Goal: Information Seeking & Learning: Find specific fact

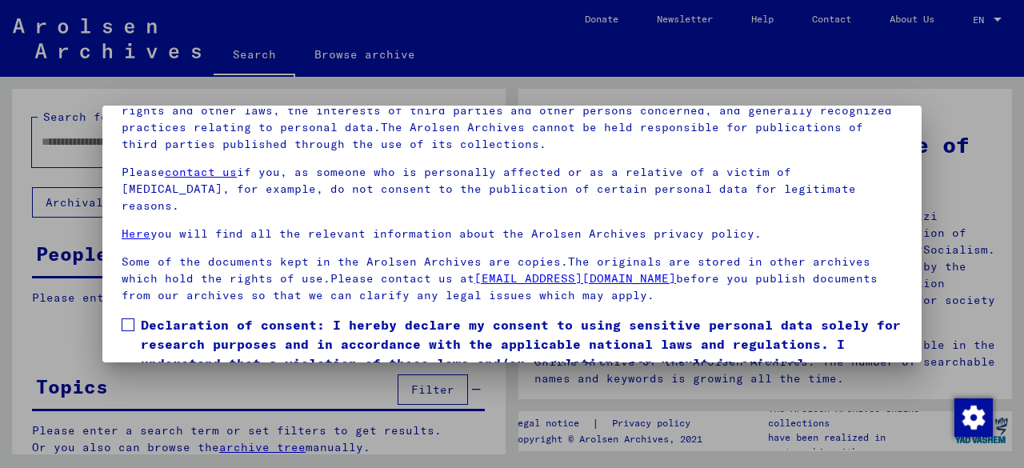
scroll to position [126, 0]
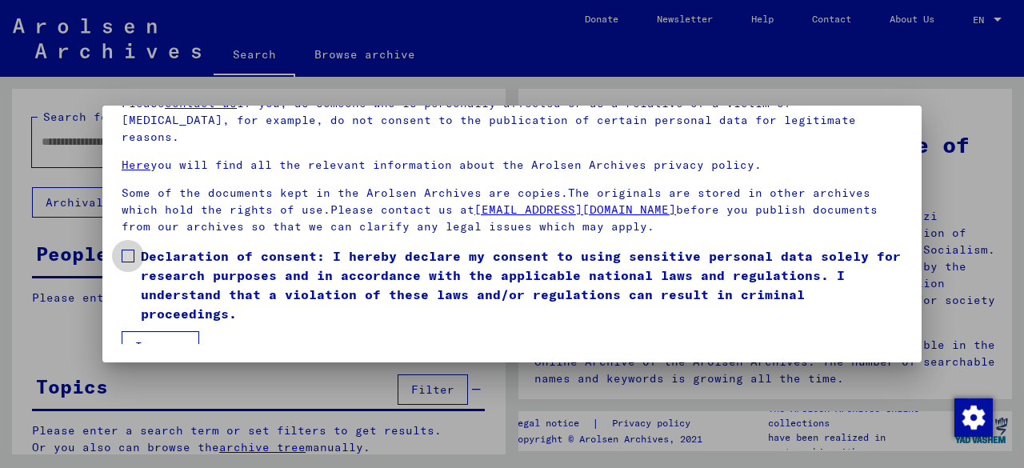
click at [126, 250] on span at bounding box center [128, 256] width 13 height 13
click at [148, 331] on button "I agree" at bounding box center [161, 346] width 78 height 30
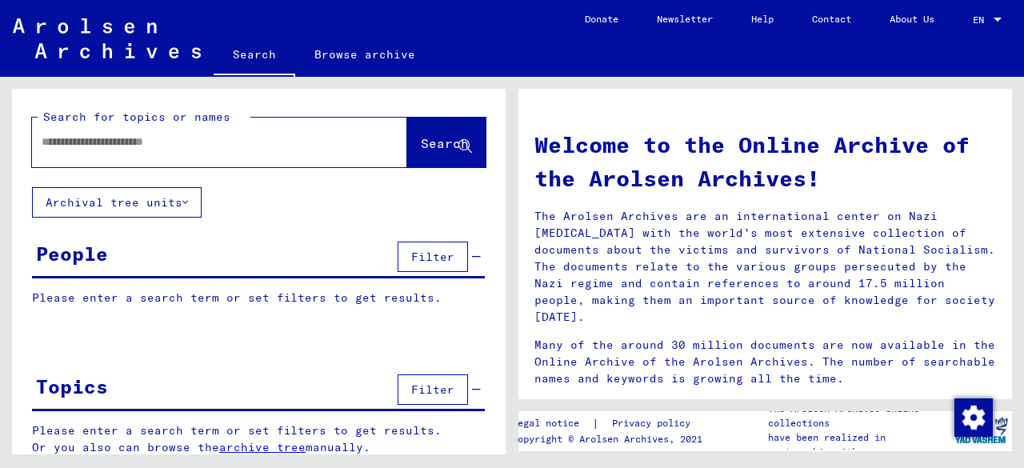
click at [107, 146] on input "text" at bounding box center [201, 142] width 318 height 17
click at [422, 261] on span "Filter" at bounding box center [432, 257] width 43 height 14
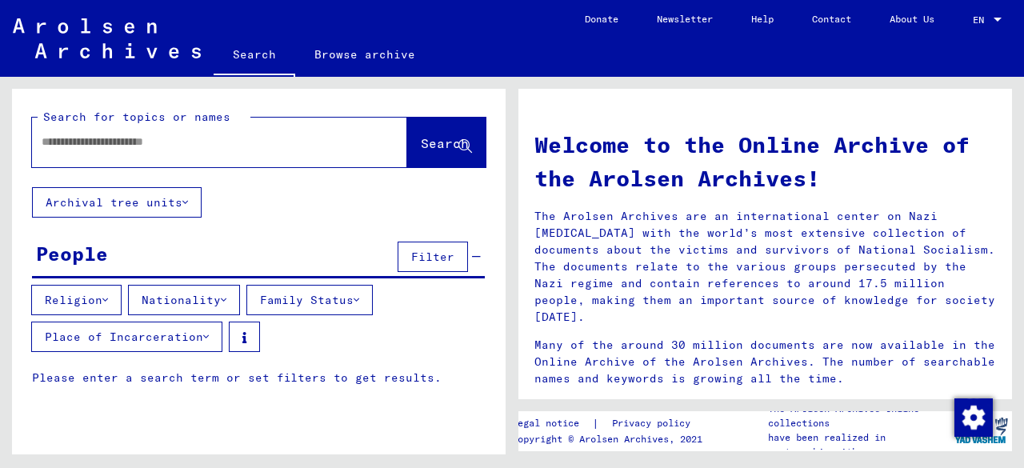
click at [236, 146] on input "text" at bounding box center [201, 142] width 318 height 17
type input "*"
click at [117, 142] on input "**********" at bounding box center [201, 142] width 318 height 17
click at [458, 142] on icon at bounding box center [465, 147] width 14 height 14
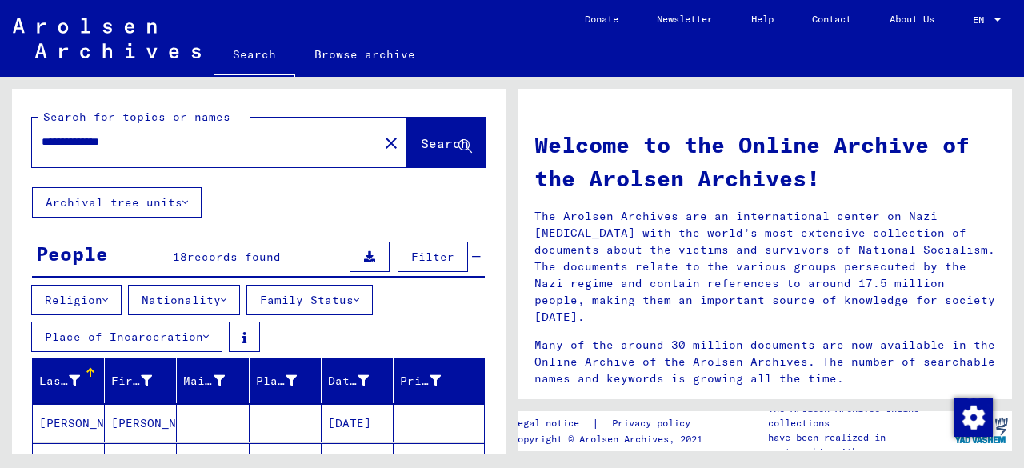
drag, startPoint x: 145, startPoint y: 142, endPoint x: 117, endPoint y: 141, distance: 28.0
click at [117, 141] on input "**********" at bounding box center [201, 142] width 318 height 17
click at [421, 145] on span "Search" at bounding box center [445, 143] width 48 height 16
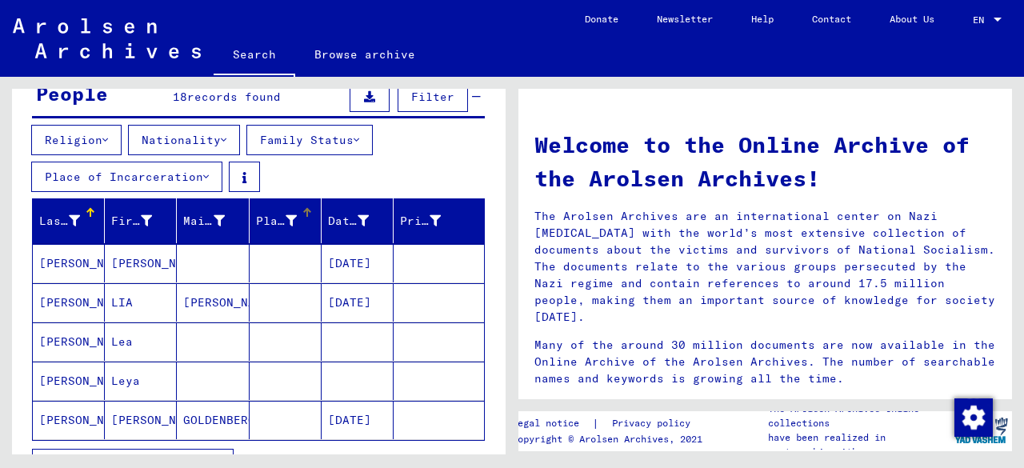
scroll to position [320, 0]
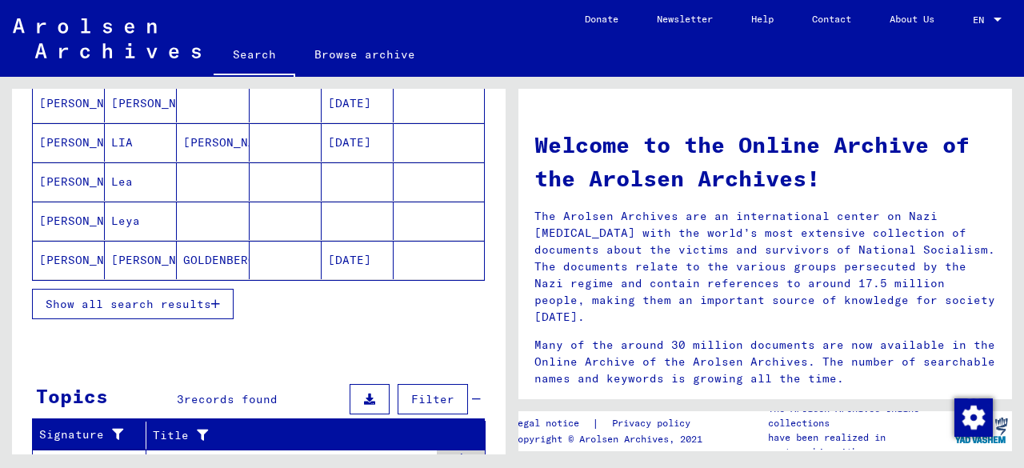
click at [220, 298] on icon "button" at bounding box center [215, 303] width 9 height 11
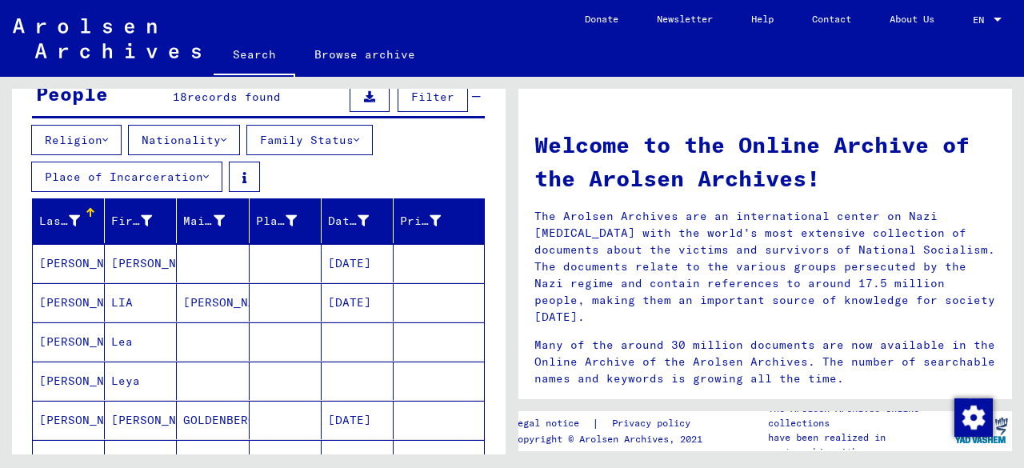
scroll to position [0, 0]
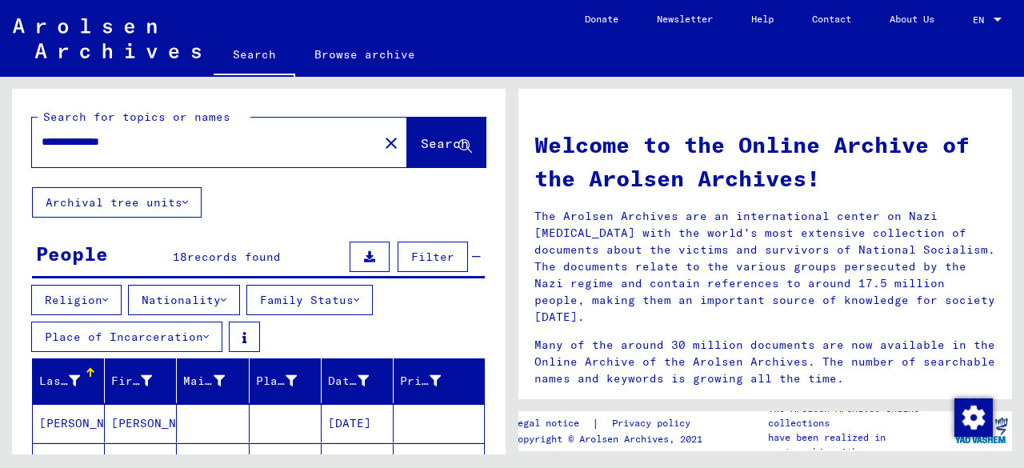
drag, startPoint x: 102, startPoint y: 143, endPoint x: 38, endPoint y: 134, distance: 64.7
click at [38, 134] on div "**********" at bounding box center [195, 142] width 327 height 36
type input "**********"
click at [421, 148] on span "Search" at bounding box center [445, 143] width 48 height 16
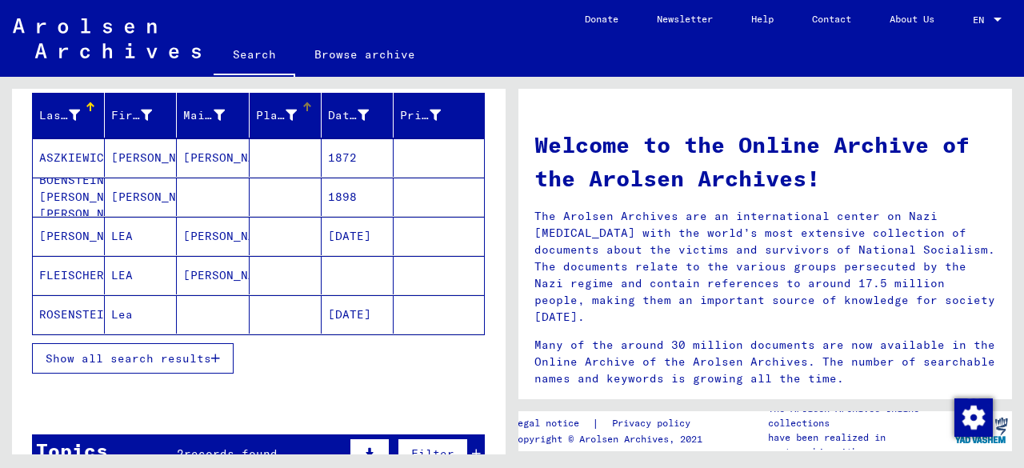
scroll to position [320, 0]
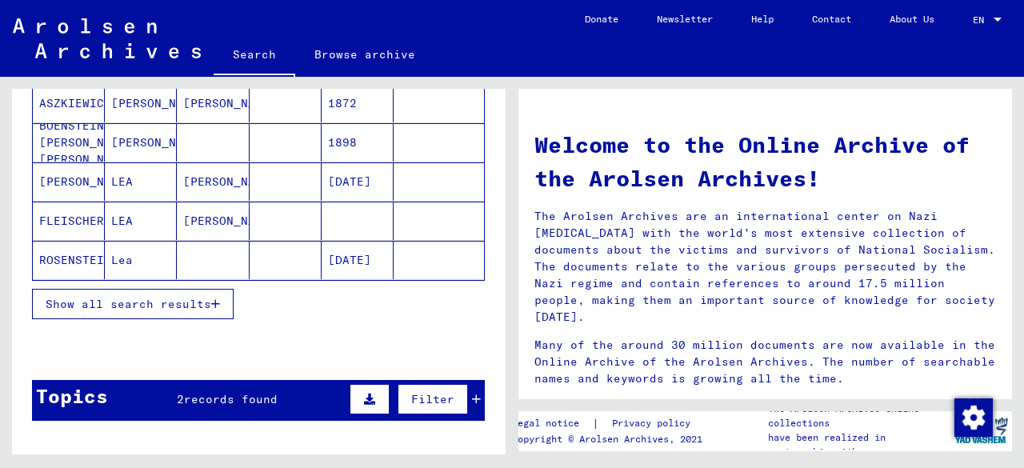
click at [211, 298] on icon "button" at bounding box center [215, 303] width 9 height 11
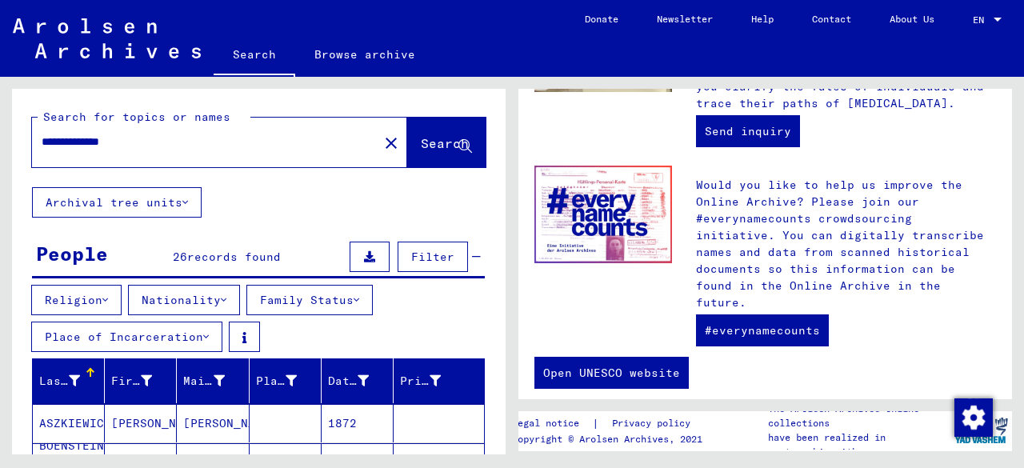
scroll to position [790, 0]
